Goal: Navigation & Orientation: Find specific page/section

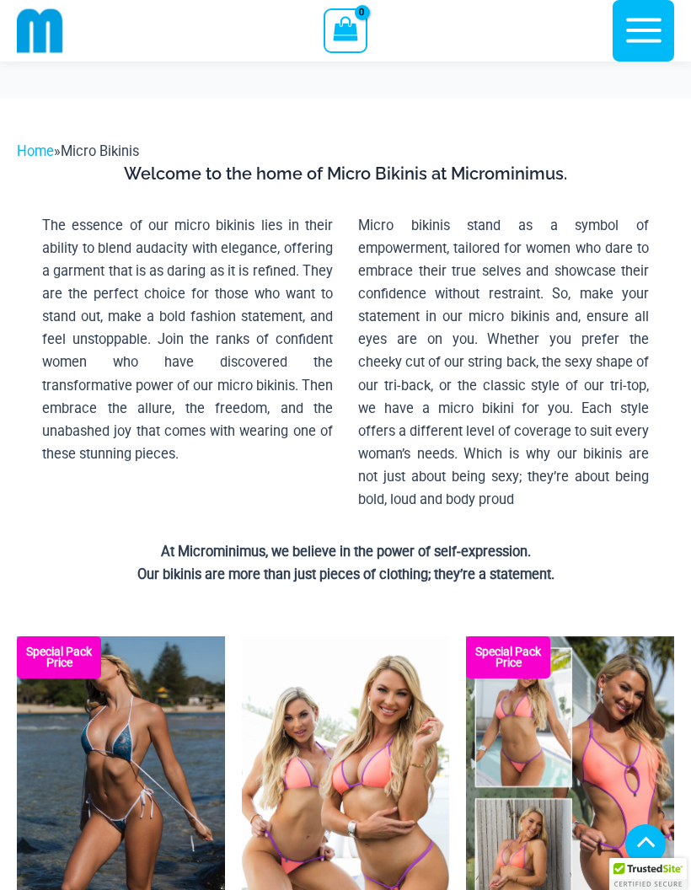
scroll to position [547, 0]
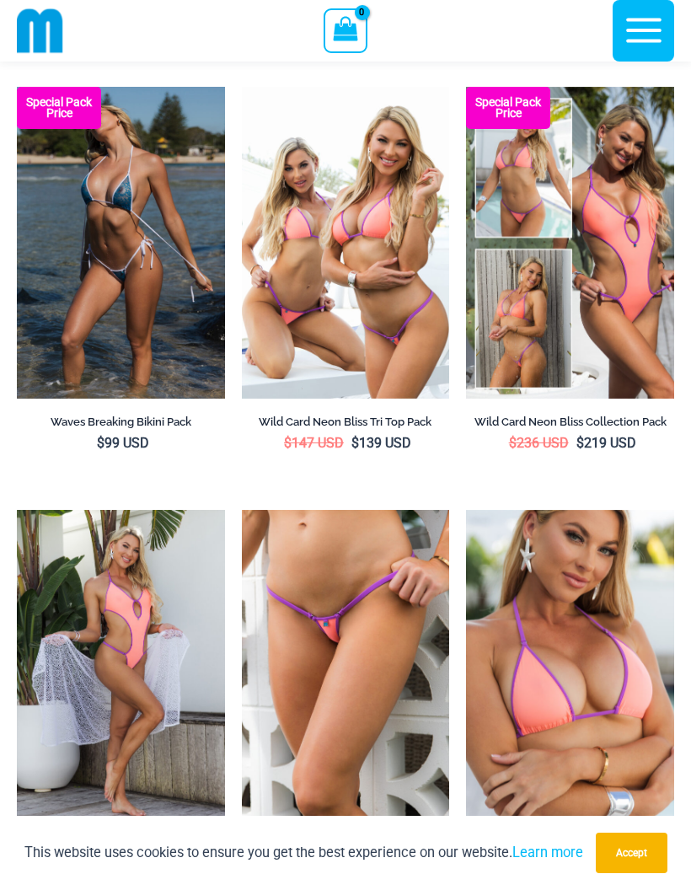
click at [17, 87] on img at bounding box center [17, 87] width 0 height 0
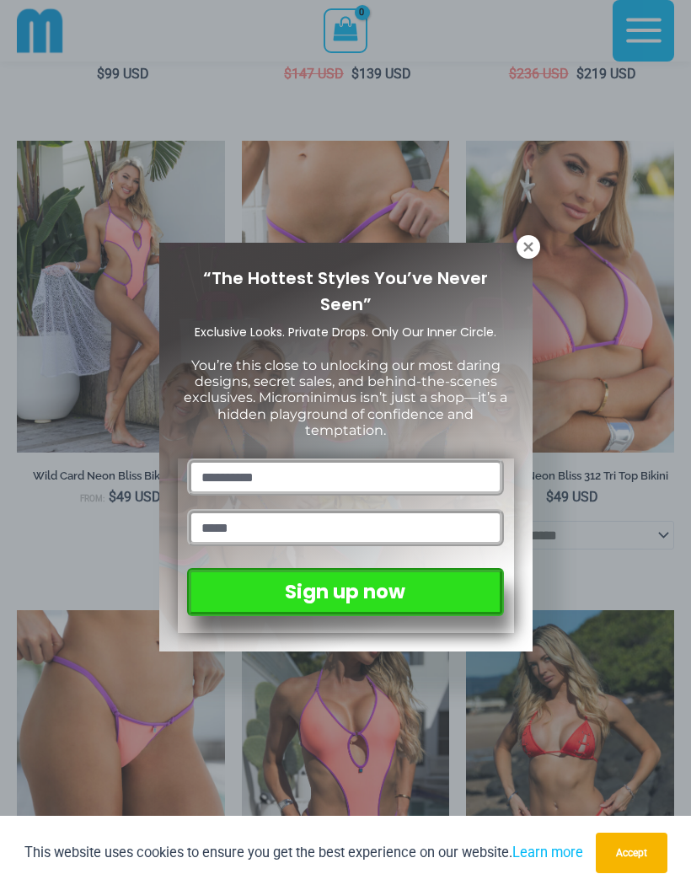
scroll to position [1109, 0]
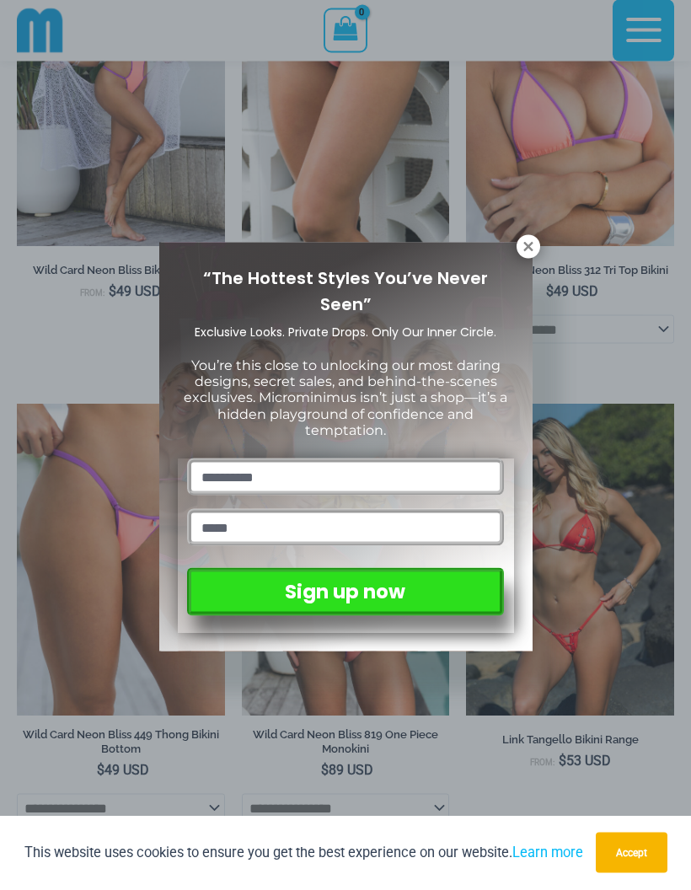
click at [523, 253] on icon at bounding box center [528, 246] width 15 height 15
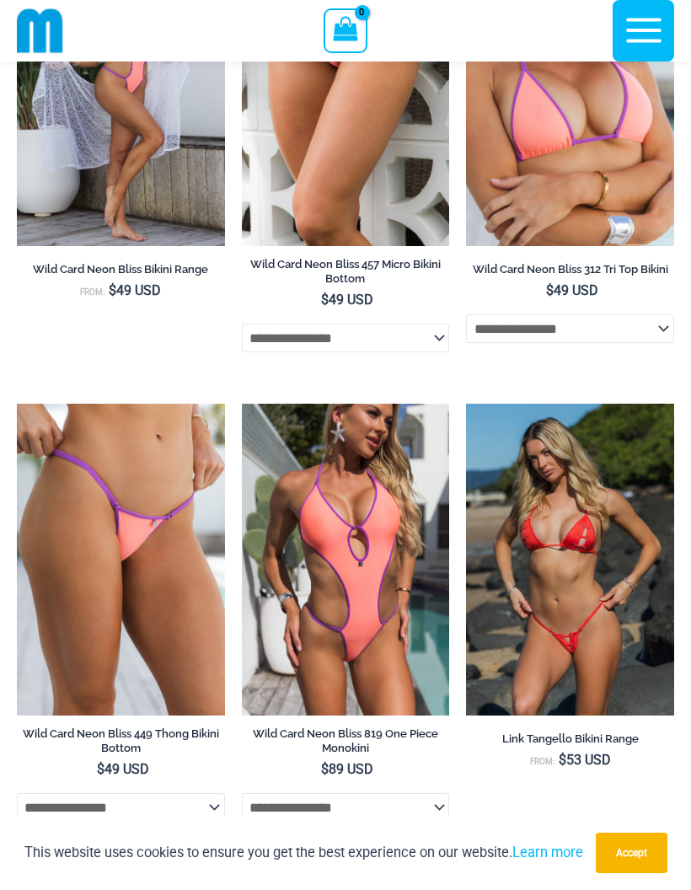
click at [466, 404] on img at bounding box center [466, 404] width 0 height 0
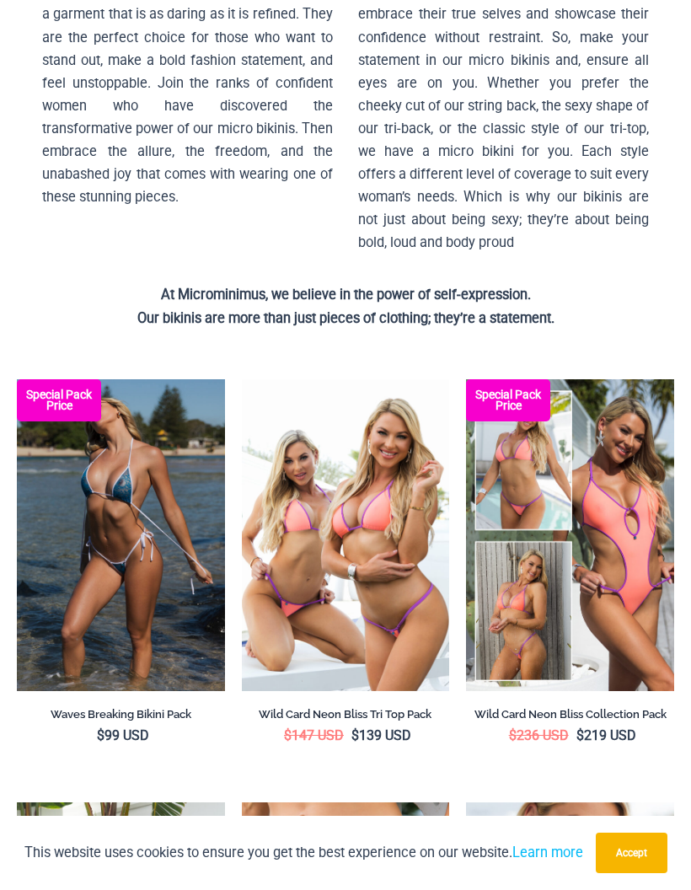
scroll to position [0, 0]
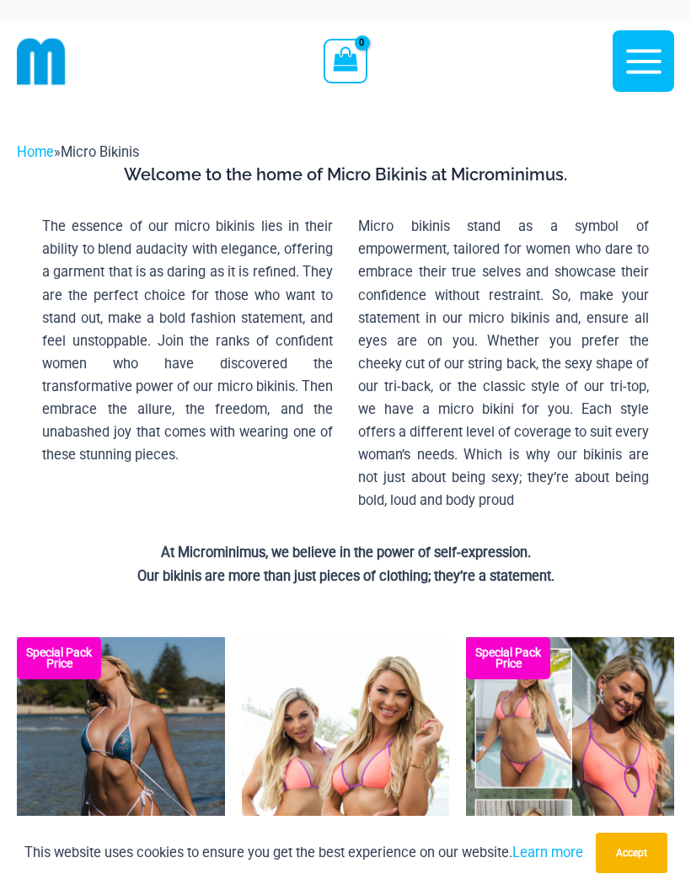
click at [653, 71] on icon "button" at bounding box center [643, 61] width 35 height 24
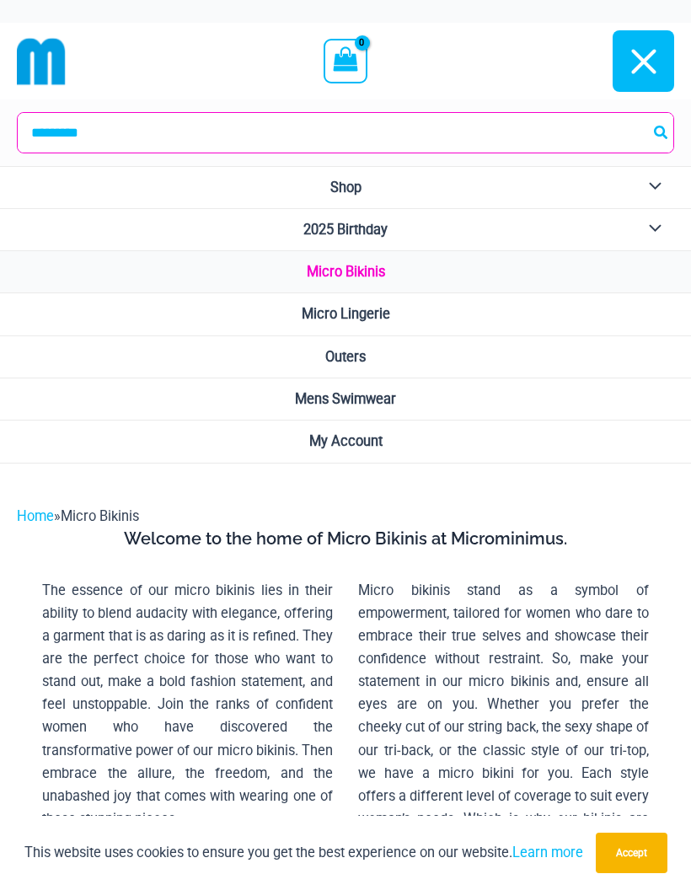
click at [580, 226] on link "2025 Birthday" at bounding box center [345, 230] width 691 height 42
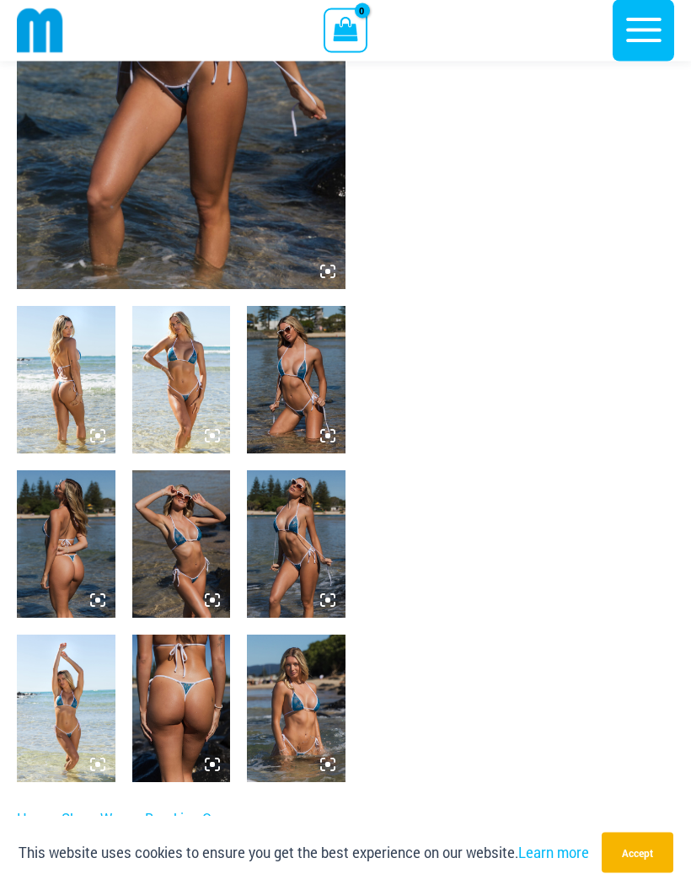
scroll to position [322, 0]
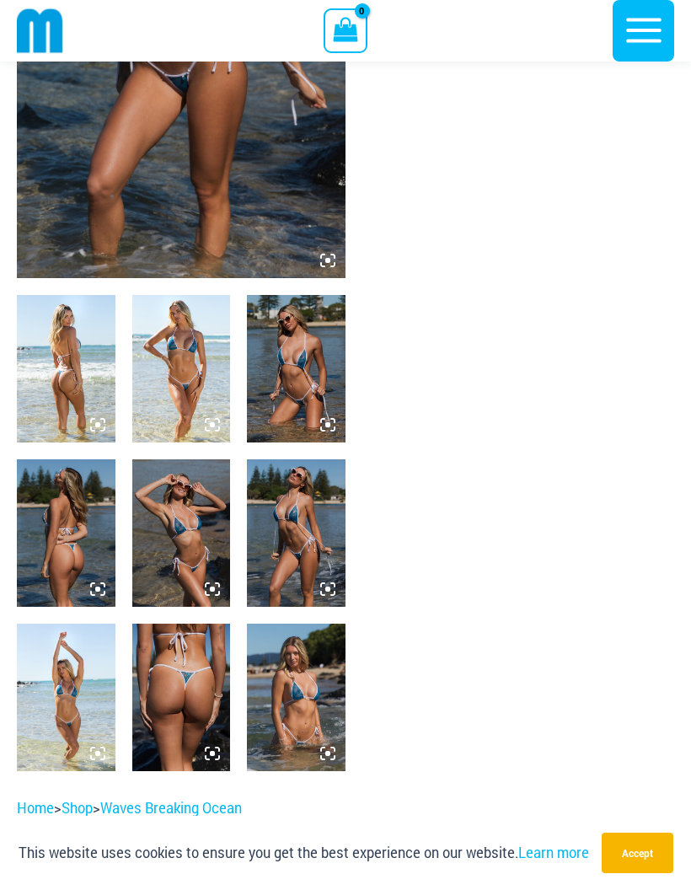
click at [67, 351] on img at bounding box center [66, 368] width 99 height 147
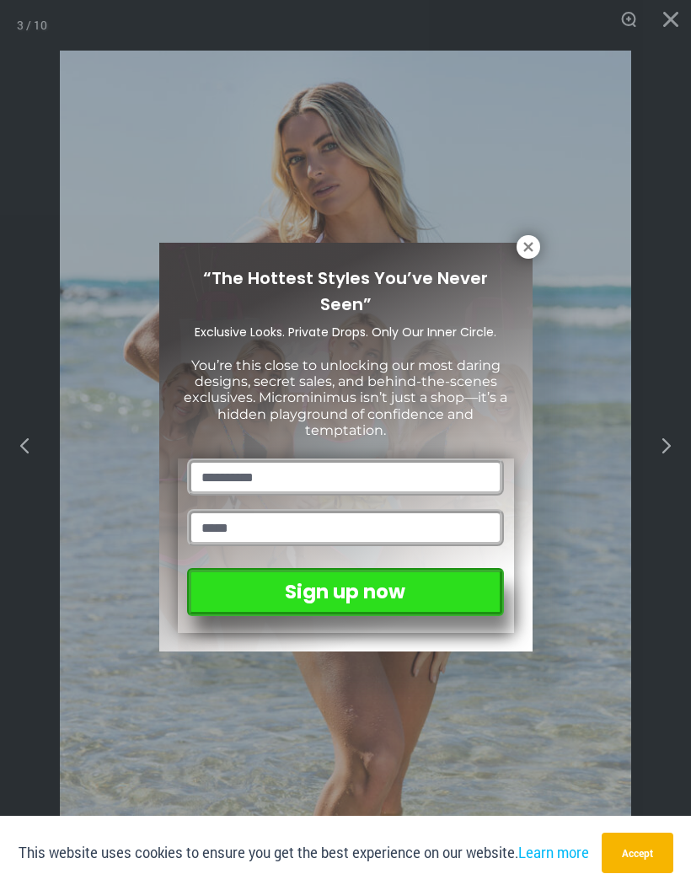
click at [530, 245] on icon at bounding box center [527, 246] width 9 height 9
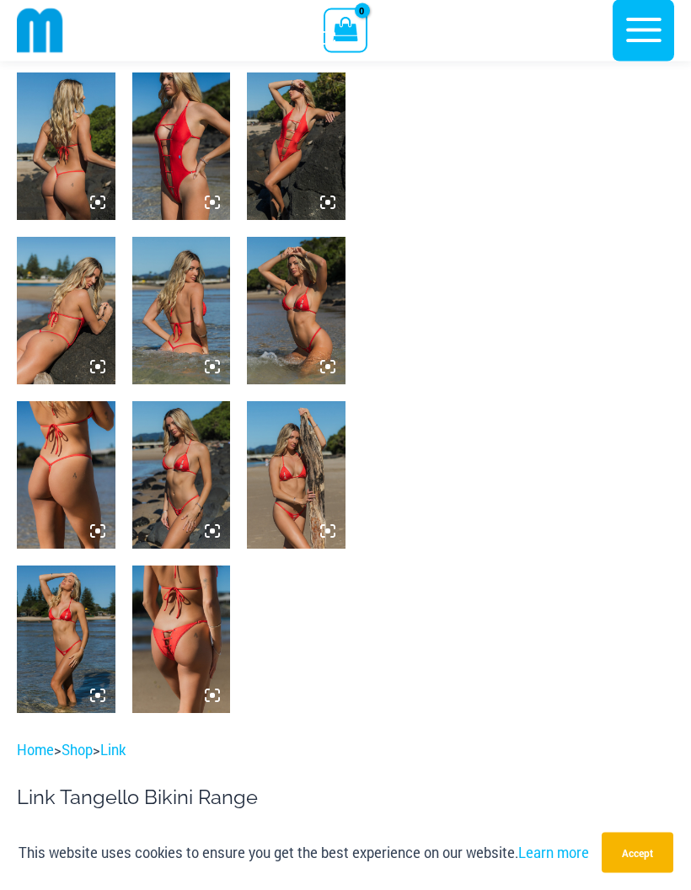
scroll to position [544, 0]
click at [64, 479] on img at bounding box center [66, 474] width 99 height 147
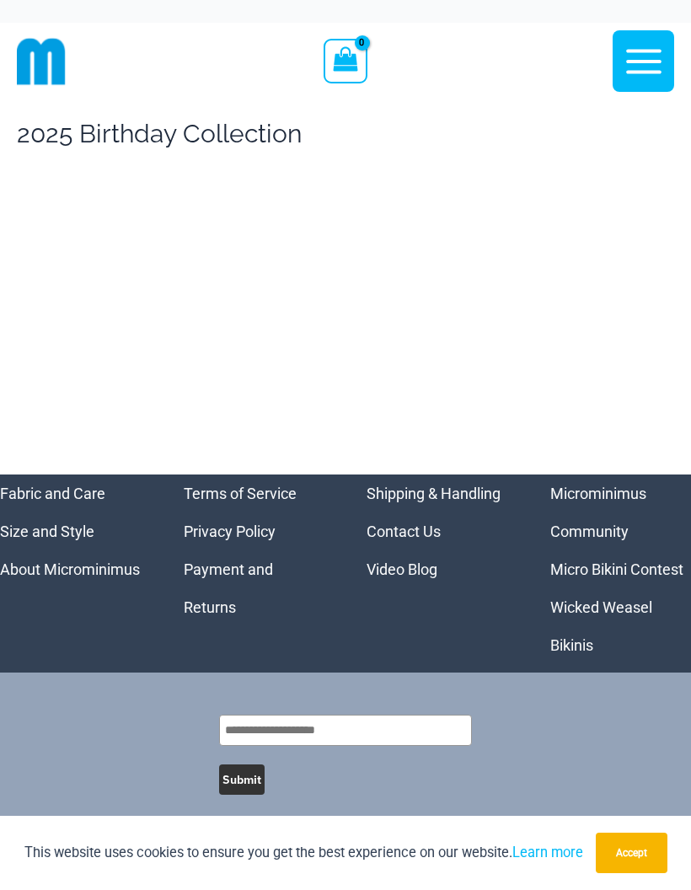
click at [640, 61] on icon "button" at bounding box center [643, 61] width 35 height 24
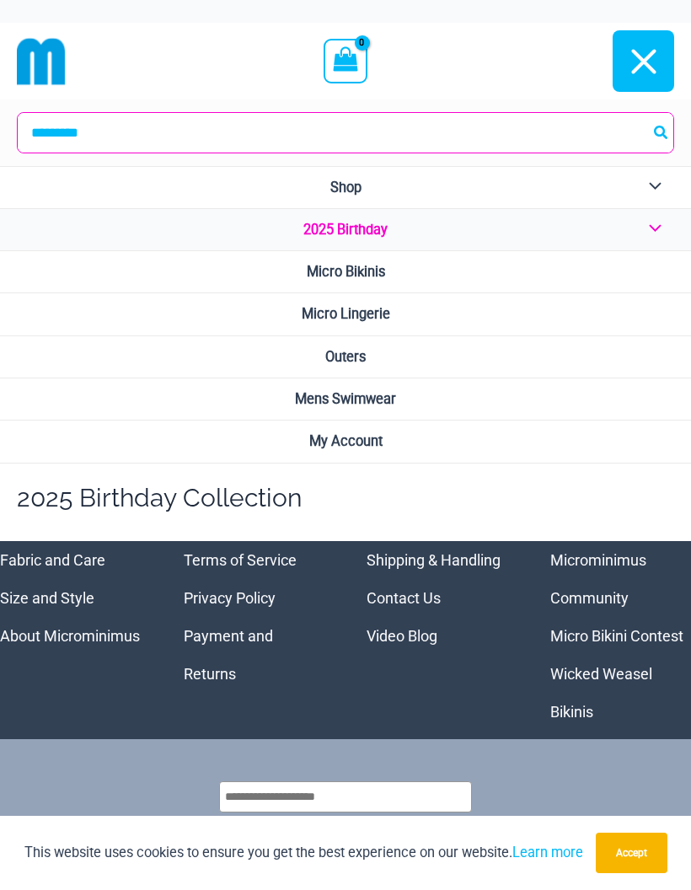
click at [386, 309] on span "Micro Lingerie" at bounding box center [346, 314] width 88 height 16
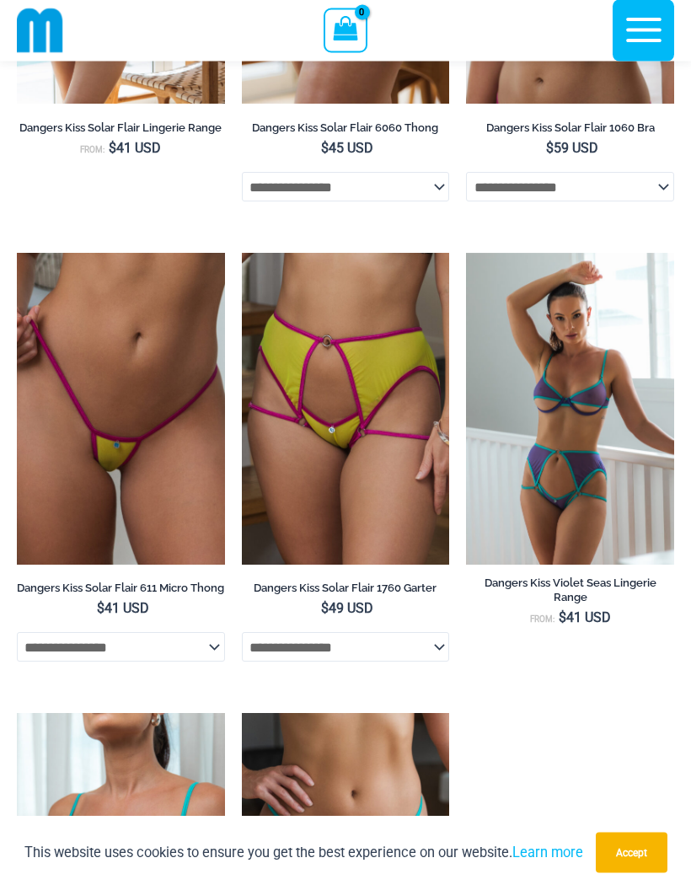
scroll to position [4186, 0]
